Goal: Browse casually

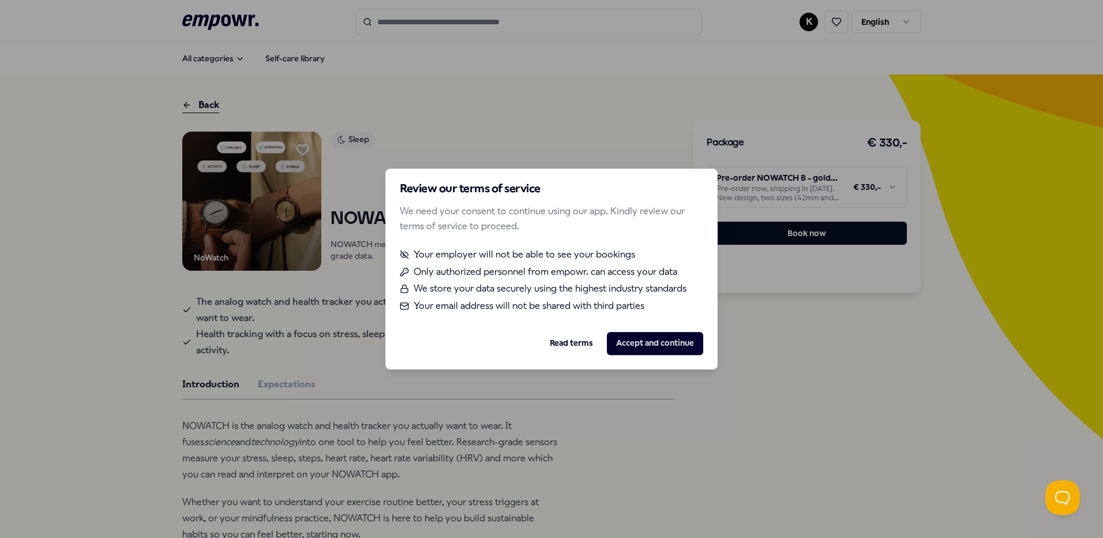
scroll to position [132, 0]
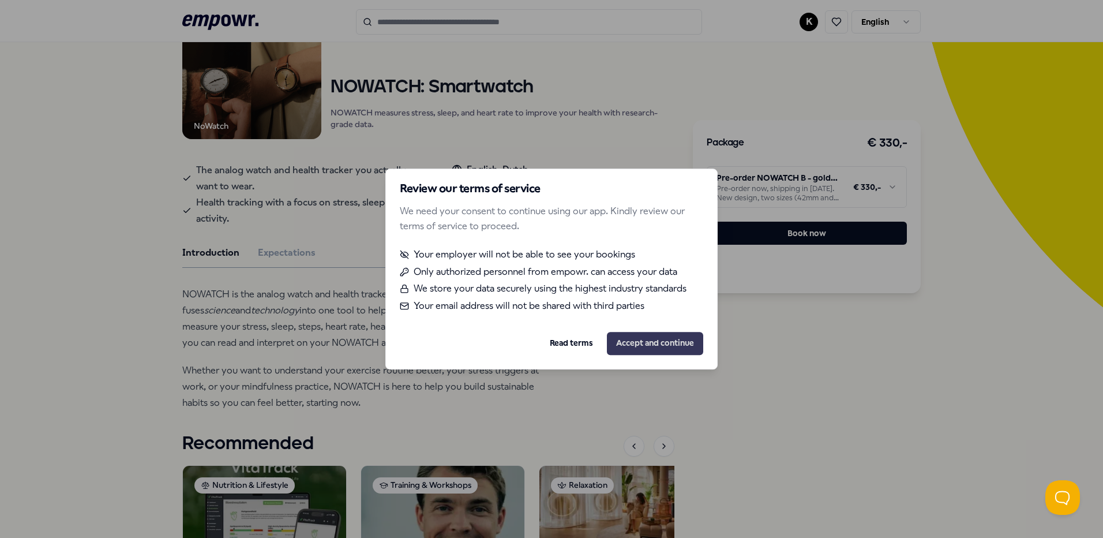
click at [657, 347] on button "Accept and continue" at bounding box center [655, 343] width 96 height 23
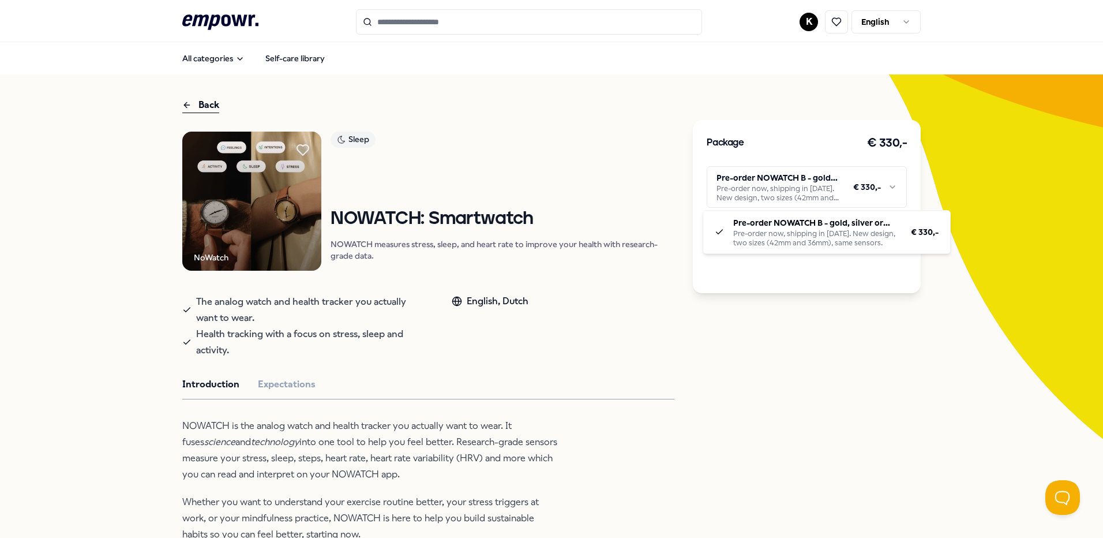
click at [793, 190] on html ".empowr-logo_svg__cls-1{fill:#03032f} K English All categories Self-care librar…" at bounding box center [551, 269] width 1103 height 538
click at [777, 175] on html ".empowr-logo_svg__cls-1{fill:#03032f} K English All categories Self-care librar…" at bounding box center [551, 269] width 1103 height 538
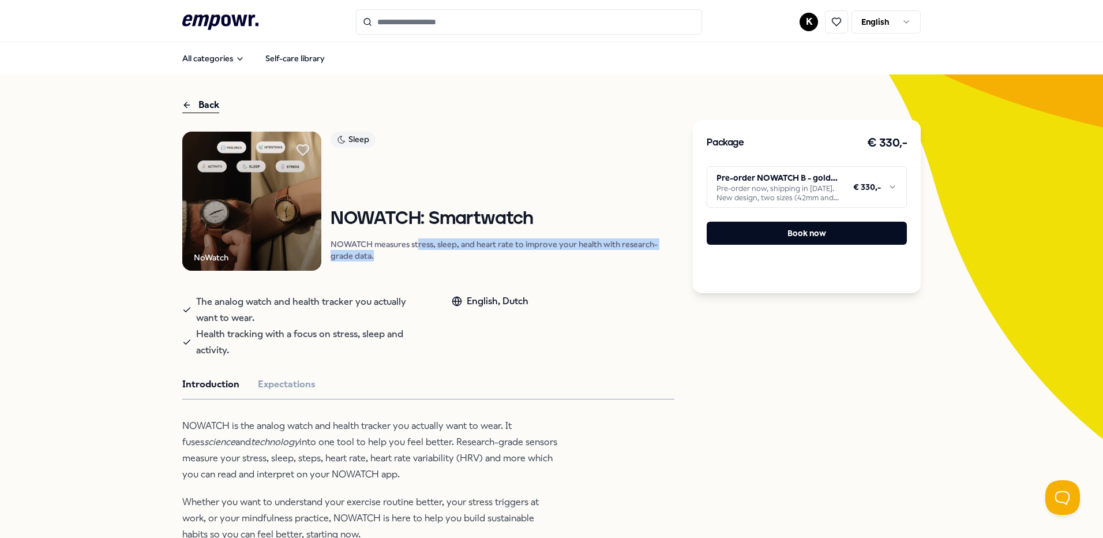
drag, startPoint x: 416, startPoint y: 245, endPoint x: 508, endPoint y: 252, distance: 92.1
click at [508, 252] on p "NOWATCH measures stress, sleep, and heart rate to improve your health with rese…" at bounding box center [503, 249] width 344 height 23
drag, startPoint x: 508, startPoint y: 252, endPoint x: 491, endPoint y: 260, distance: 18.6
click at [491, 260] on p "NOWATCH measures stress, sleep, and heart rate to improve your health with rese…" at bounding box center [503, 249] width 344 height 23
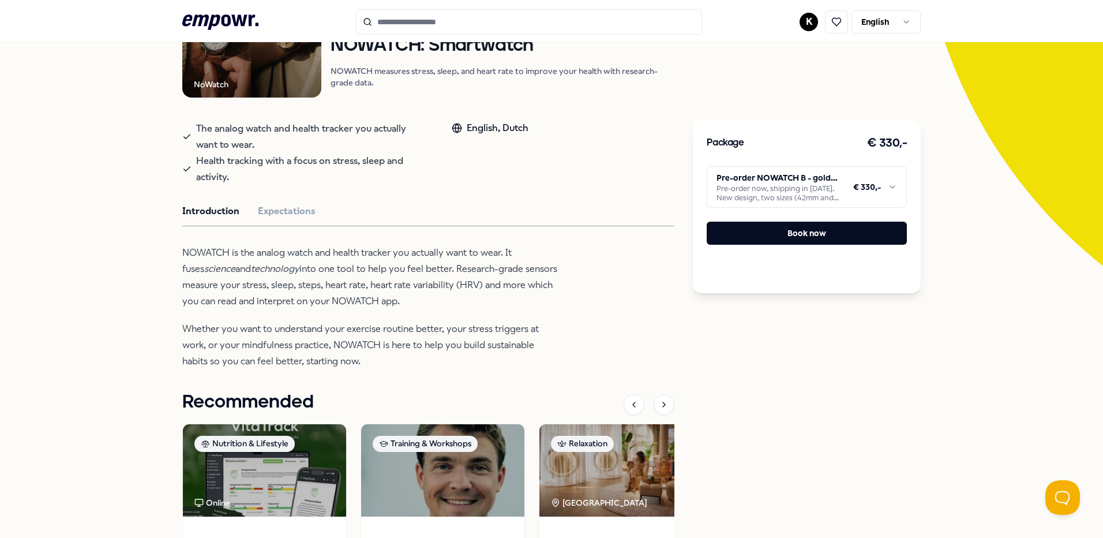
scroll to position [346, 0]
